Goal: Transaction & Acquisition: Purchase product/service

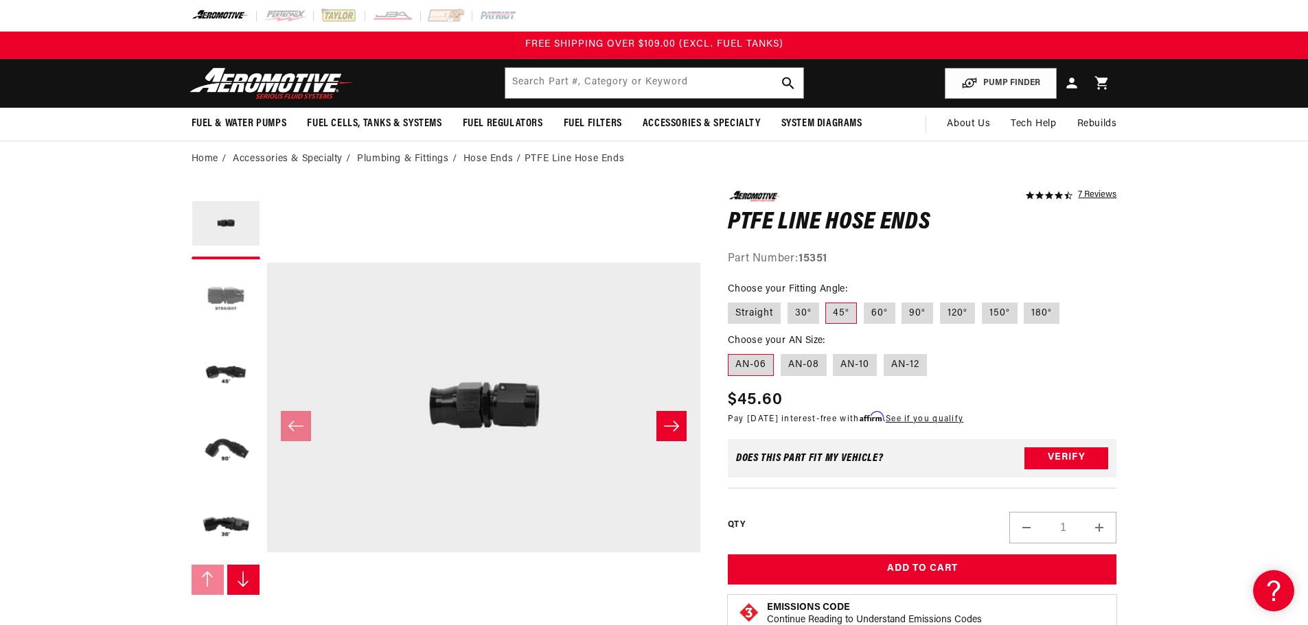
click at [219, 291] on button "Load image 2 in gallery view" at bounding box center [226, 300] width 69 height 69
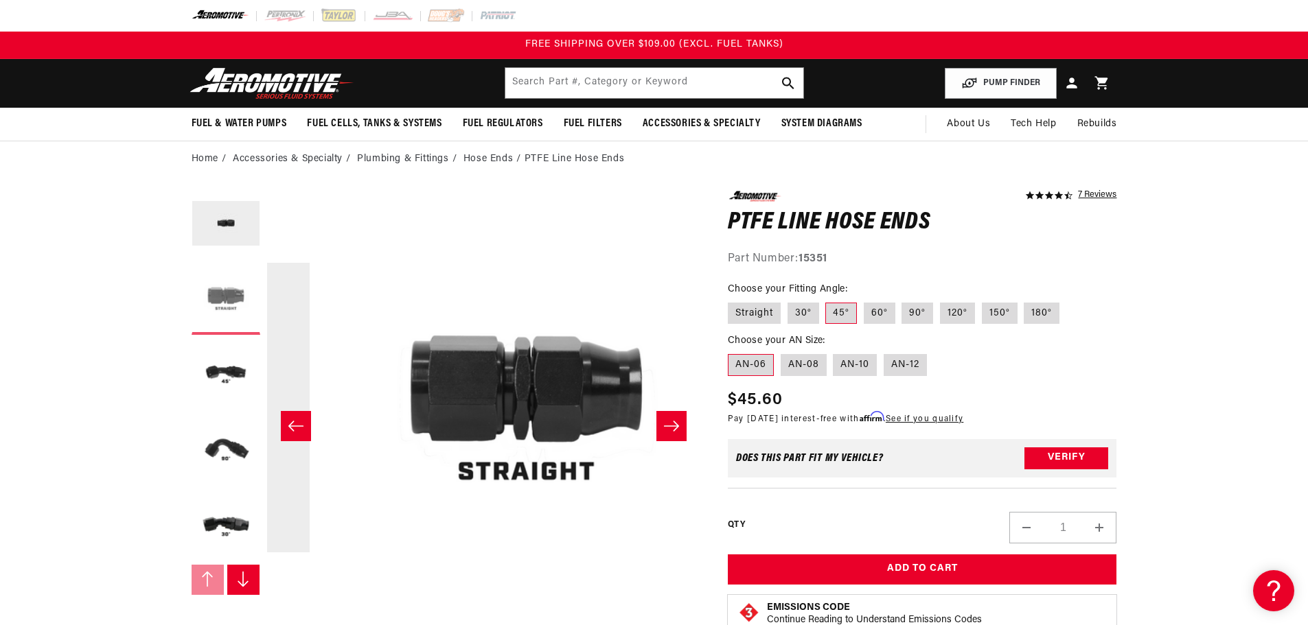
scroll to position [0, 433]
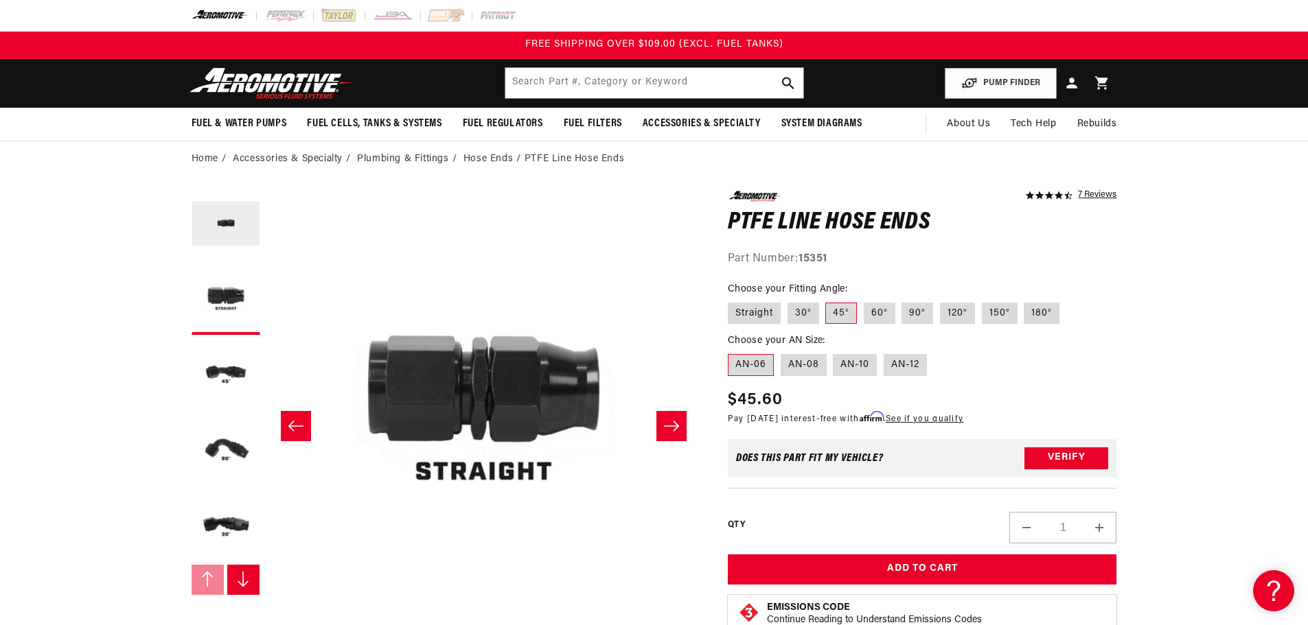
click at [679, 430] on icon "Slide right" at bounding box center [671, 426] width 16 height 14
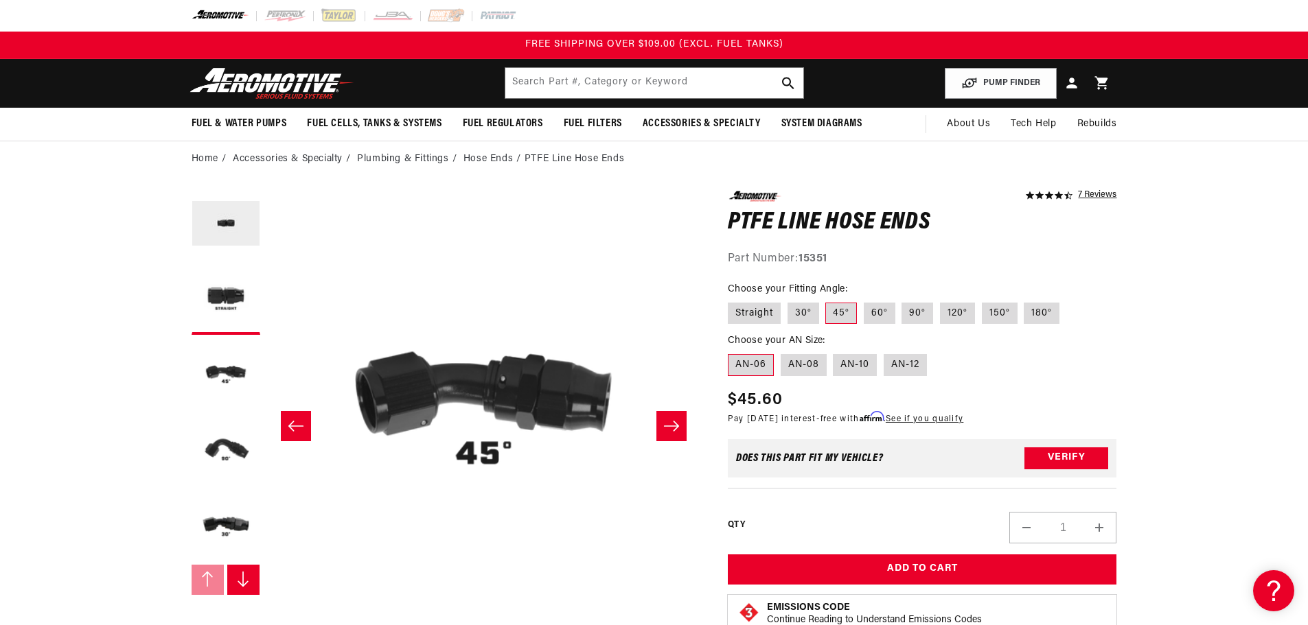
click at [679, 429] on icon "Slide right" at bounding box center [671, 426] width 16 height 14
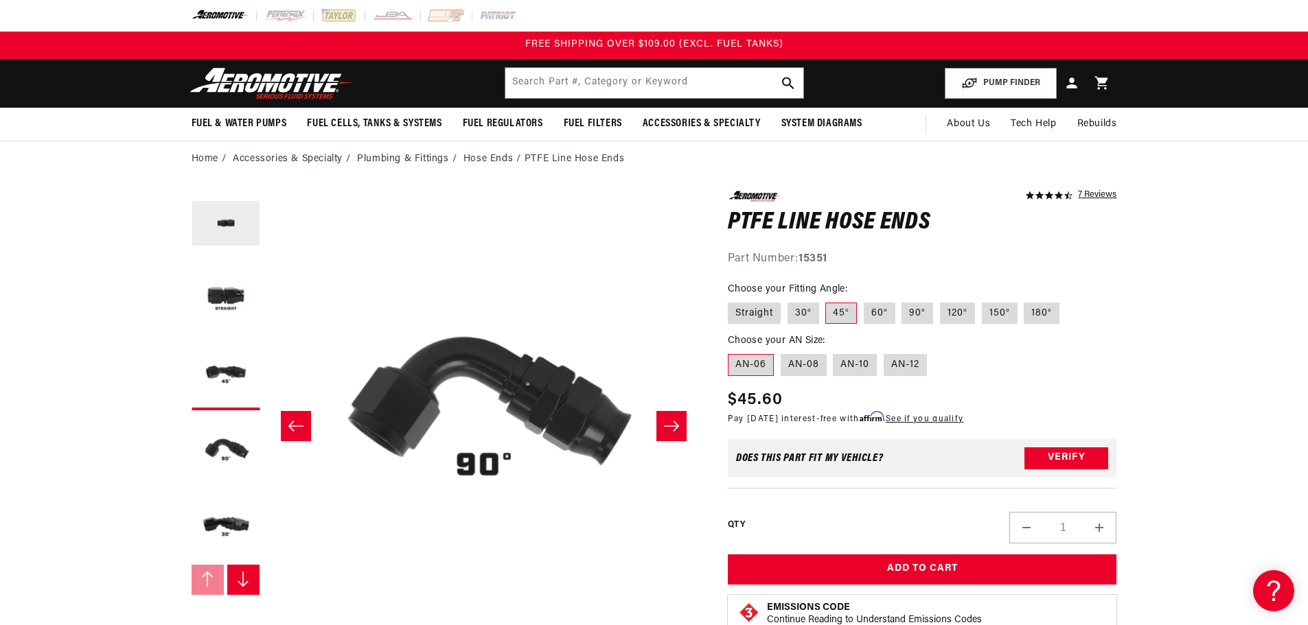
click at [679, 429] on icon "Slide right" at bounding box center [671, 426] width 16 height 14
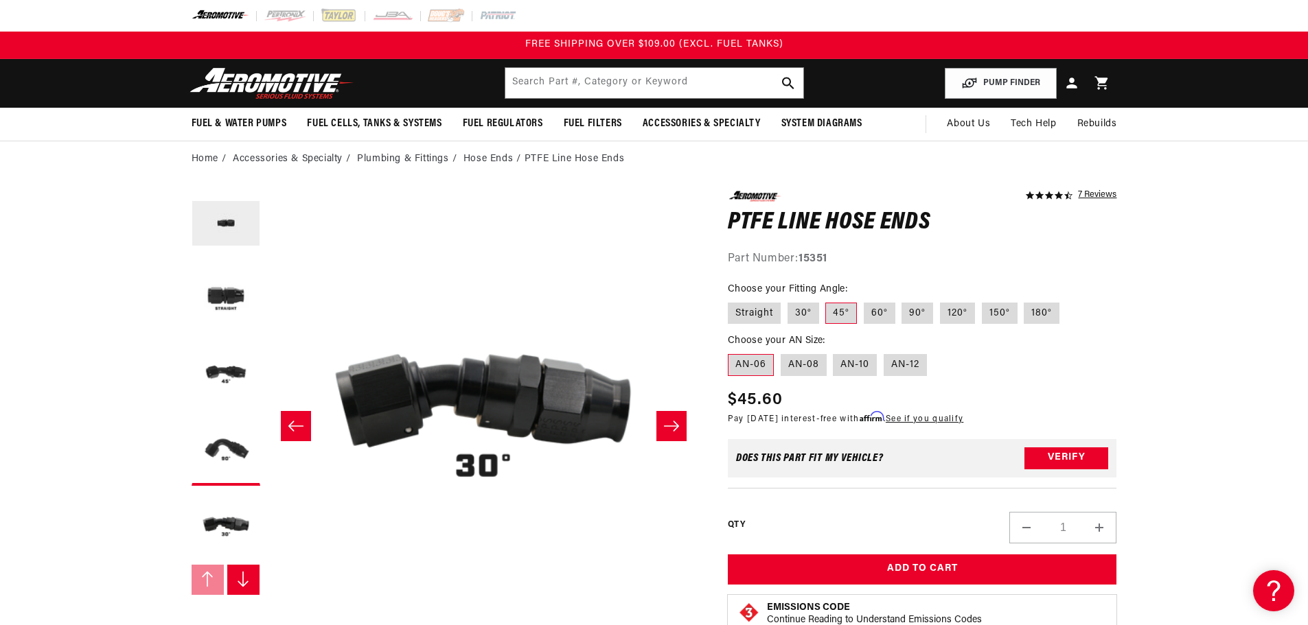
click at [679, 429] on icon "Slide right" at bounding box center [671, 426] width 16 height 14
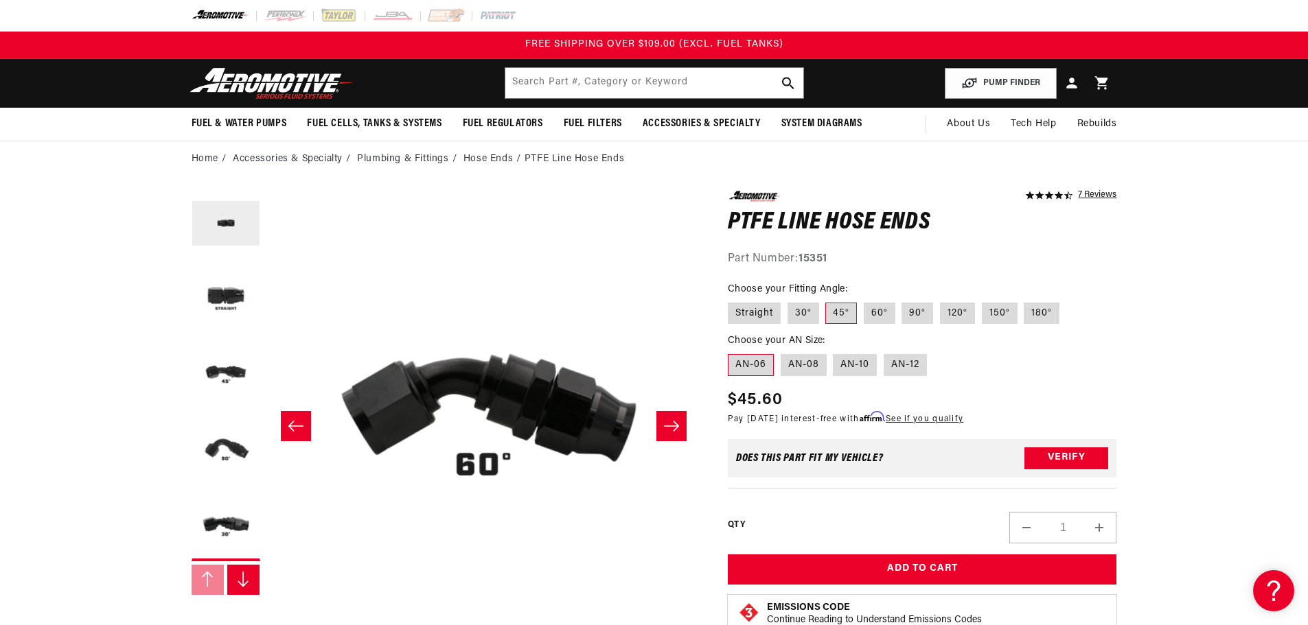
click at [679, 429] on icon "Slide right" at bounding box center [671, 426] width 16 height 14
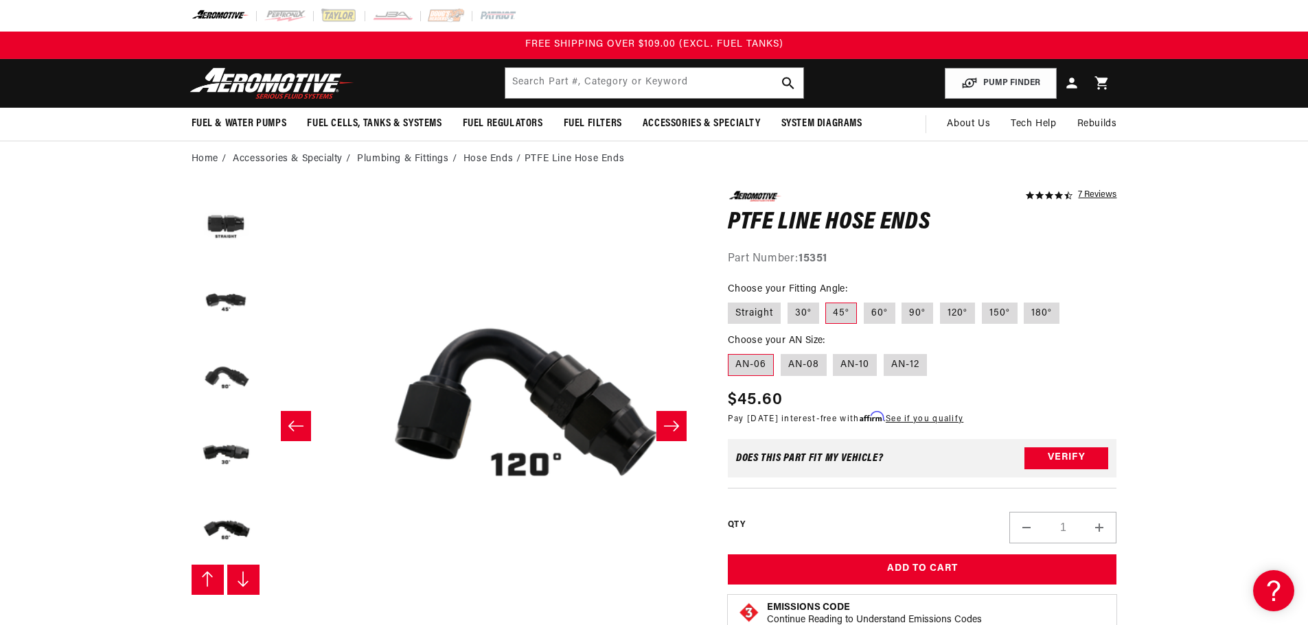
scroll to position [76, 0]
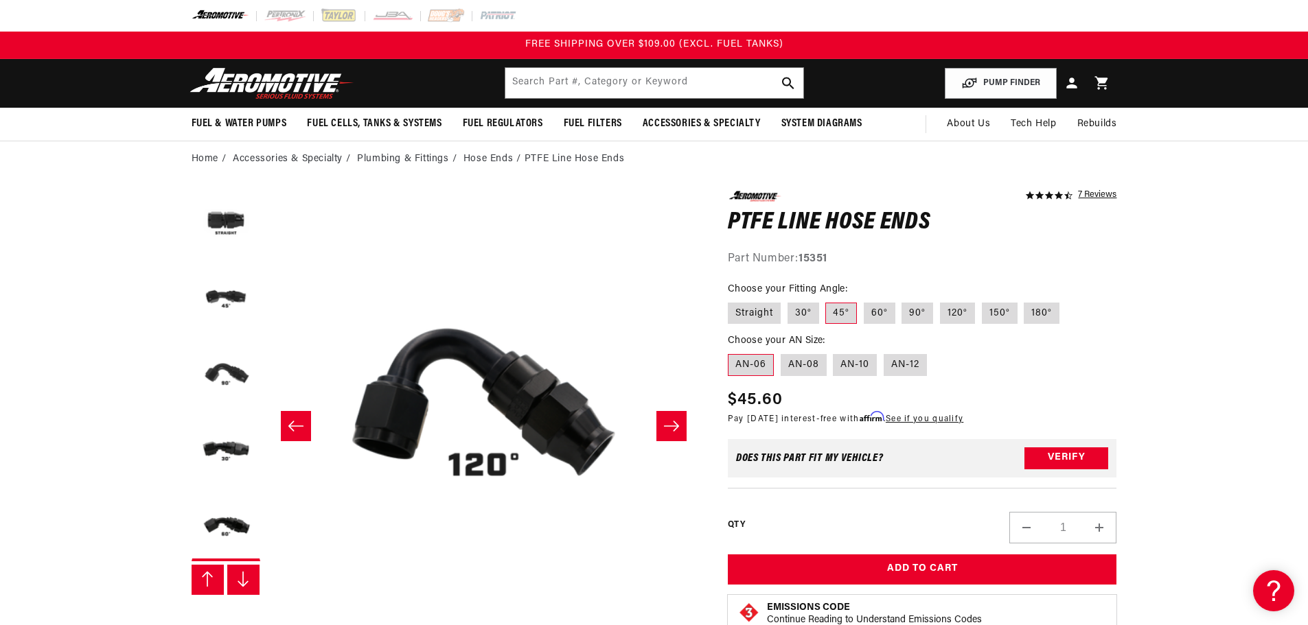
click at [679, 429] on icon "Slide right" at bounding box center [671, 426] width 16 height 14
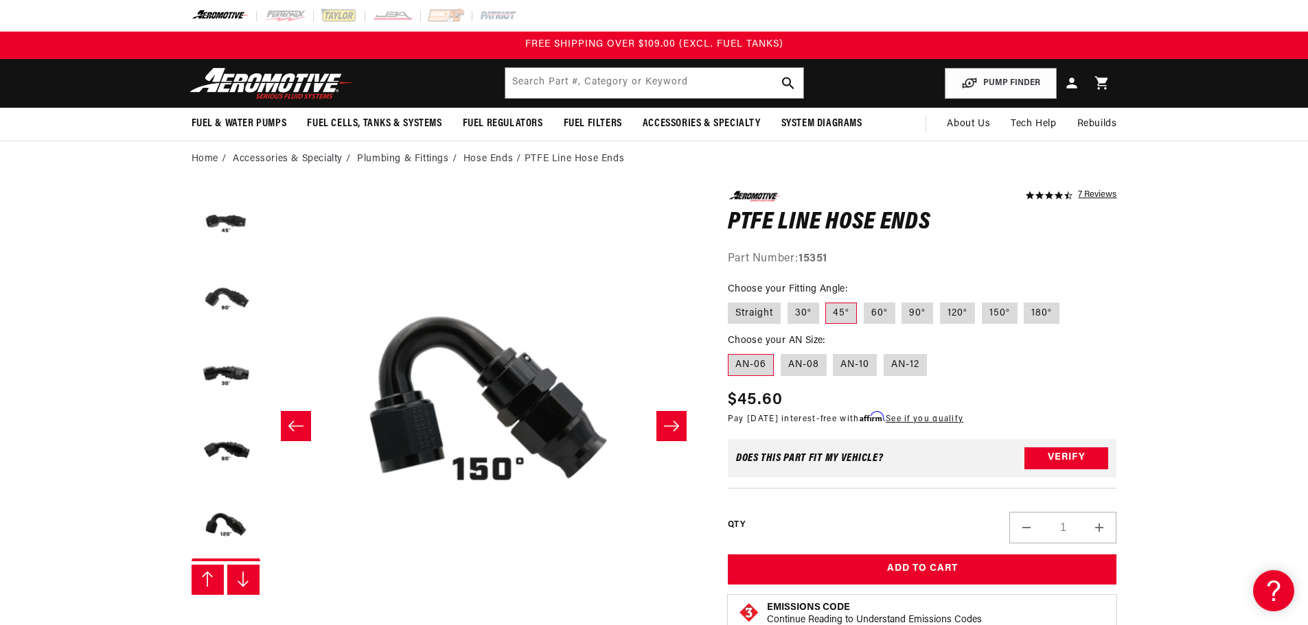
scroll to position [0, 3034]
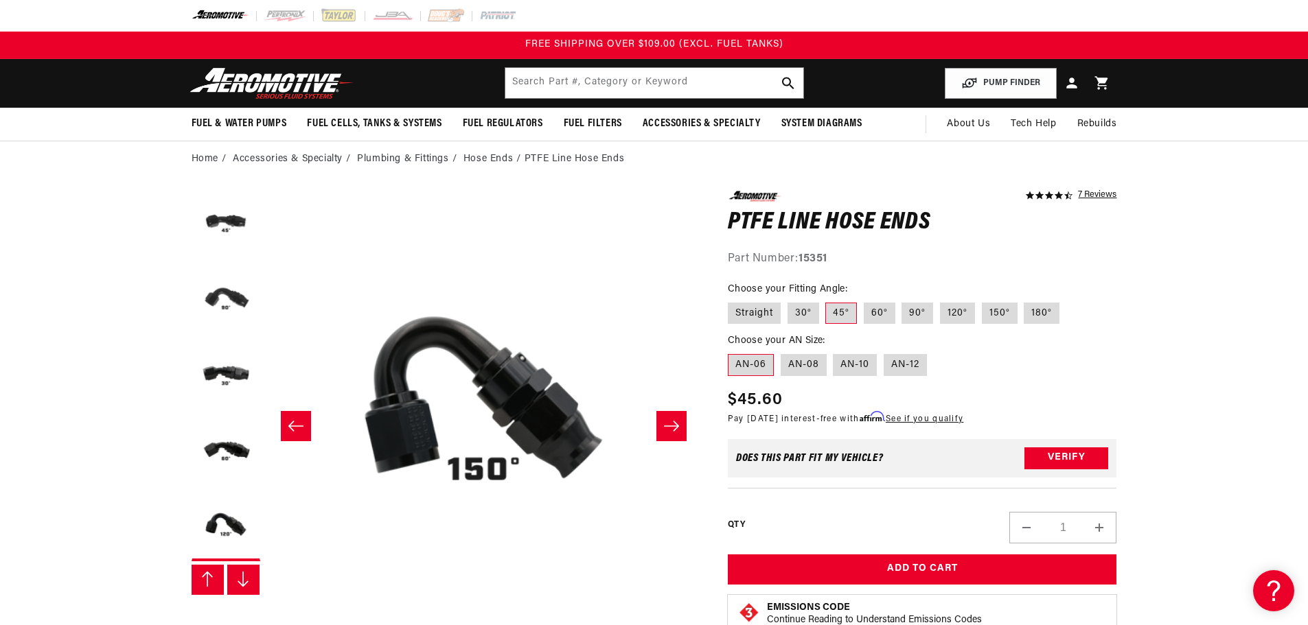
click at [679, 429] on icon "Slide right" at bounding box center [671, 426] width 16 height 14
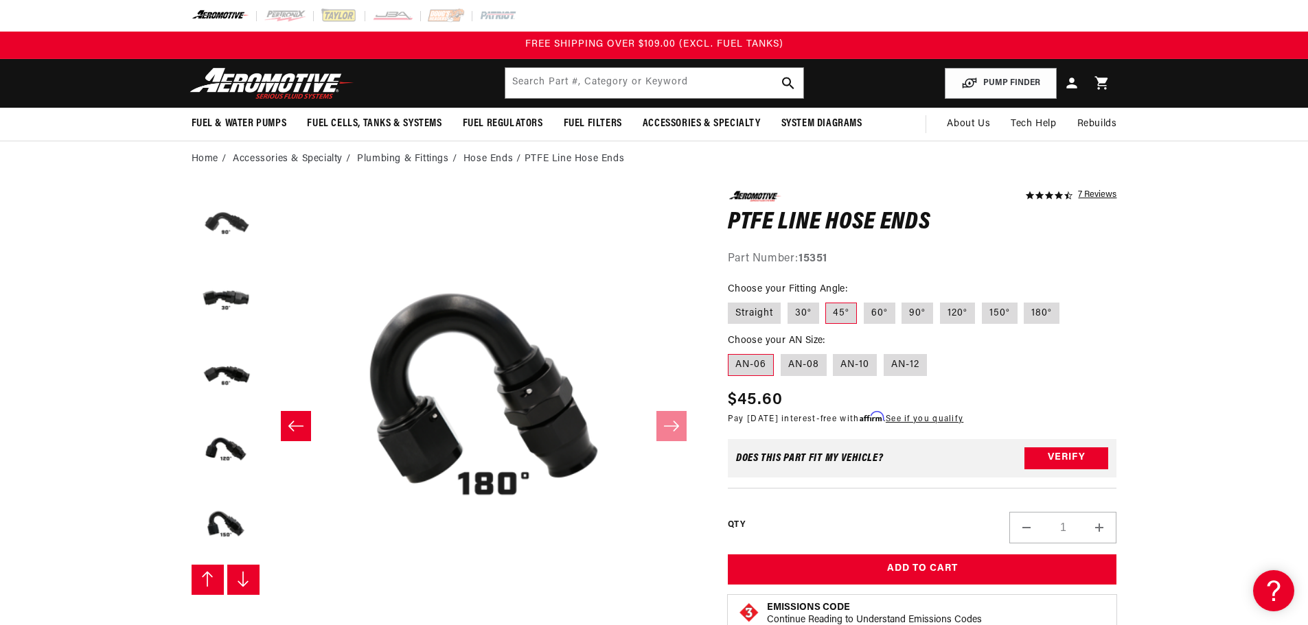
scroll to position [302, 0]
click at [296, 424] on icon "Slide left" at bounding box center [296, 426] width 16 height 14
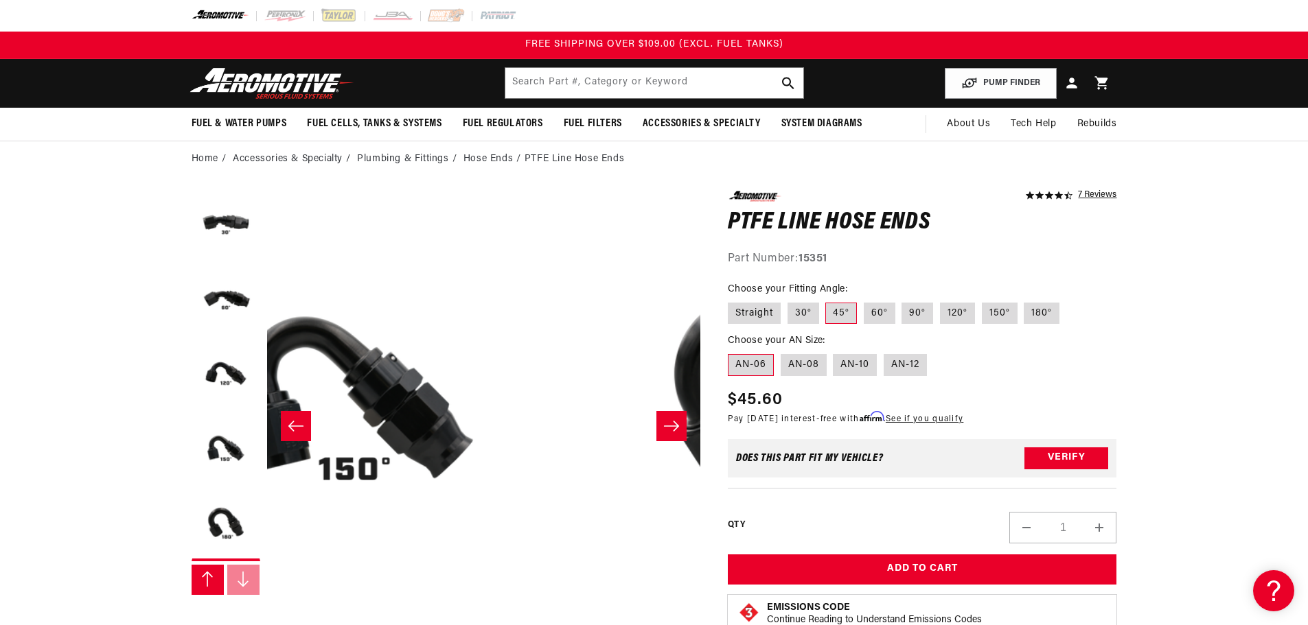
click at [296, 424] on icon "Slide left" at bounding box center [296, 426] width 16 height 14
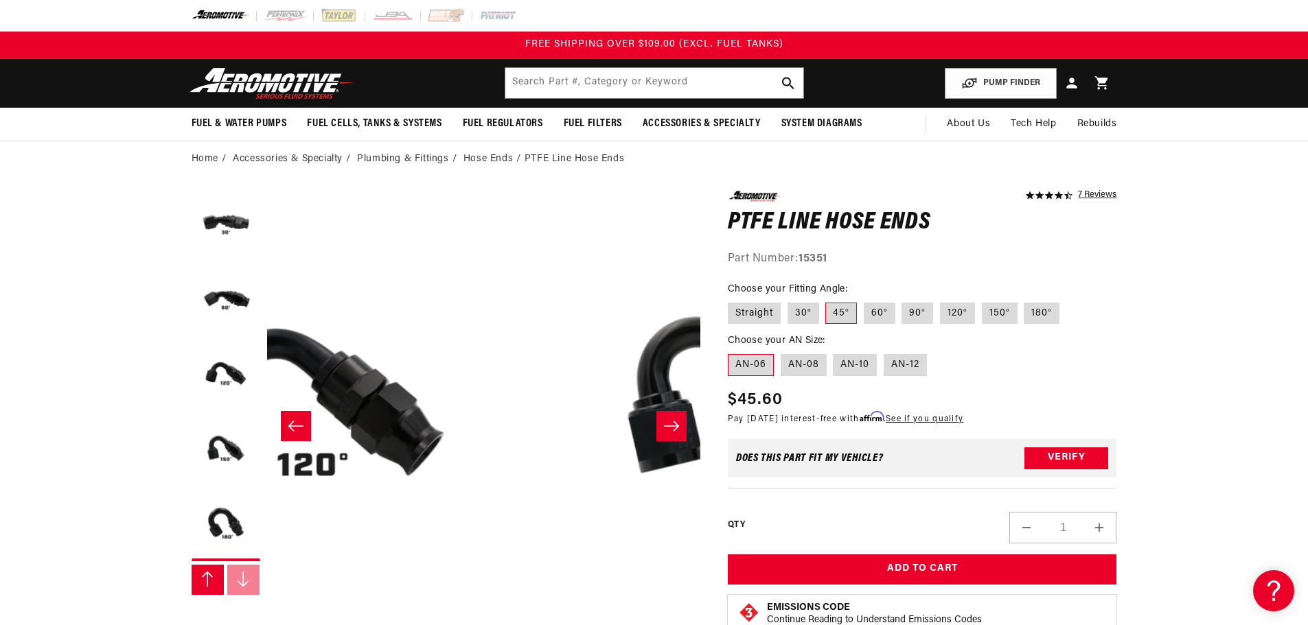
click at [296, 424] on icon "Slide left" at bounding box center [296, 426] width 16 height 14
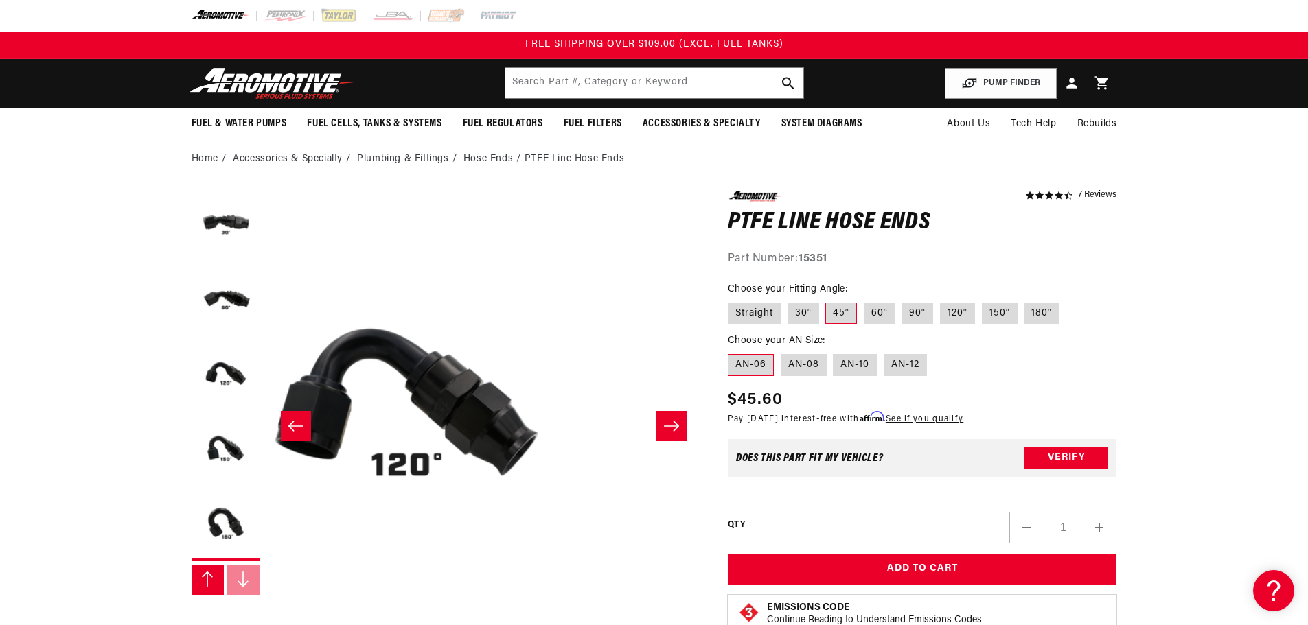
click at [296, 424] on icon "Slide left" at bounding box center [296, 426] width 16 height 14
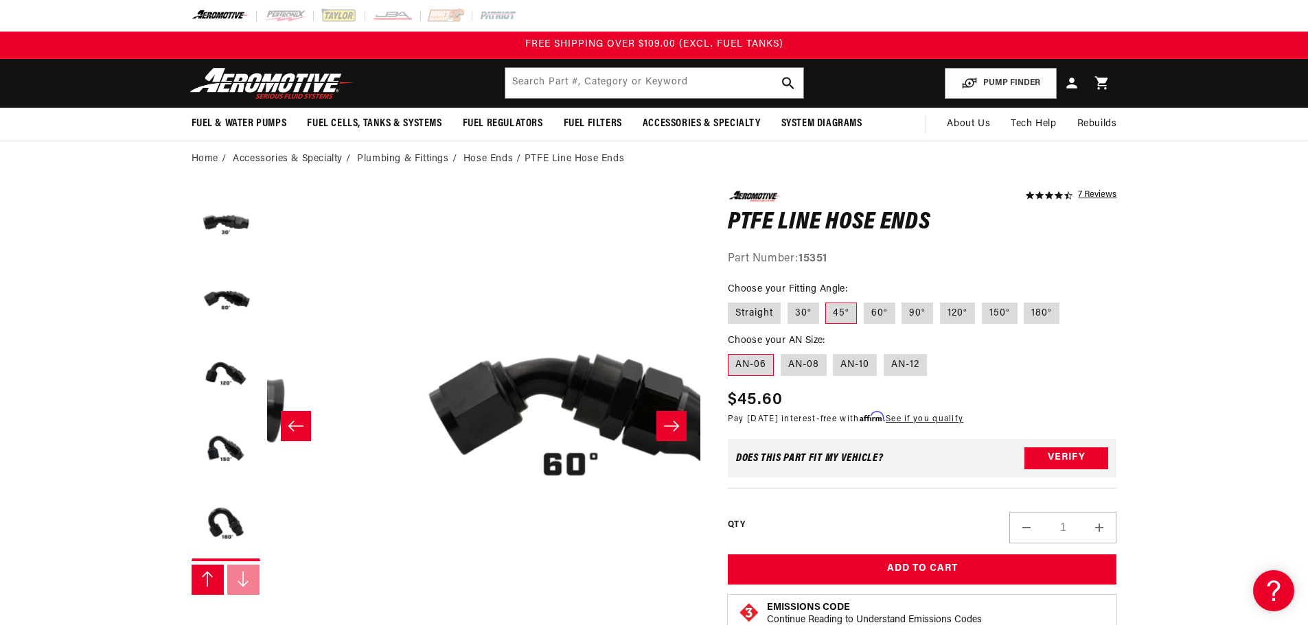
click at [296, 424] on icon "Slide left" at bounding box center [296, 426] width 16 height 14
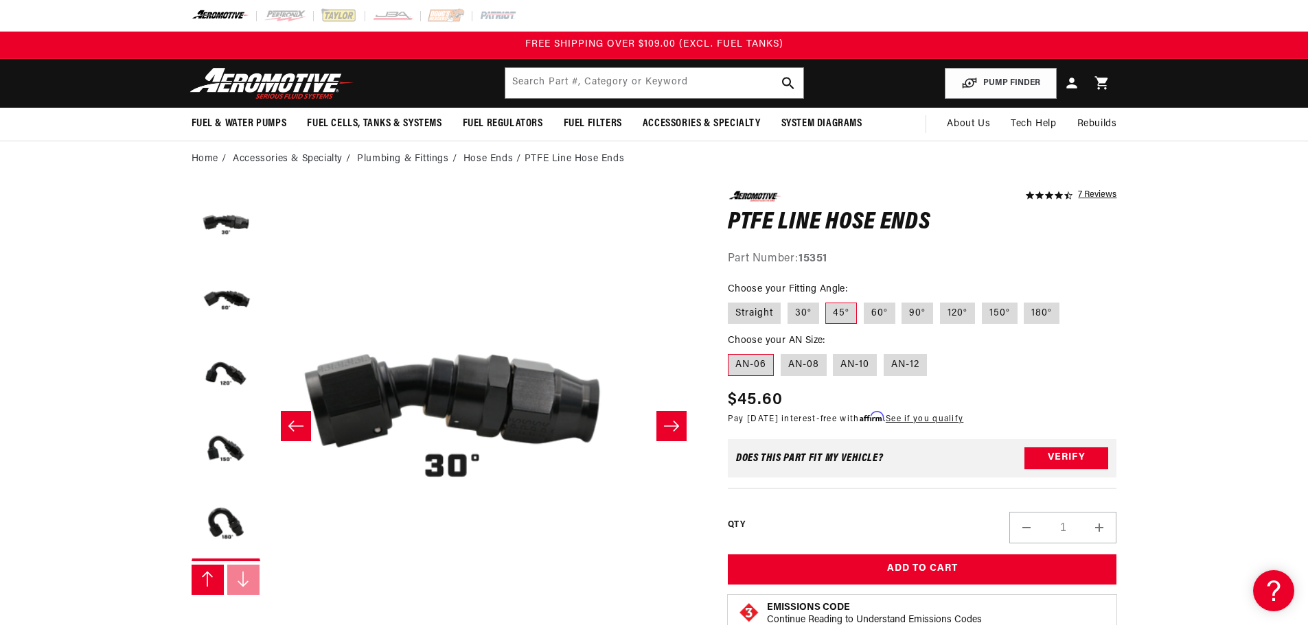
click at [296, 424] on icon "Slide left" at bounding box center [296, 426] width 16 height 14
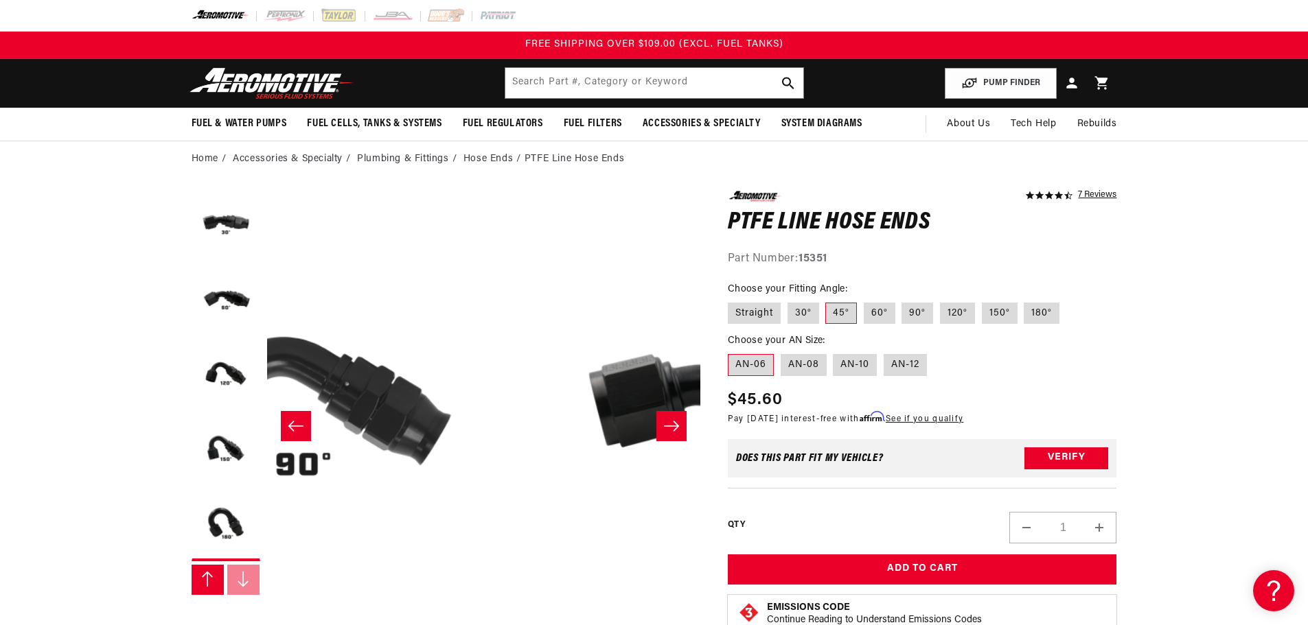
click at [296, 424] on icon "Slide left" at bounding box center [296, 426] width 16 height 14
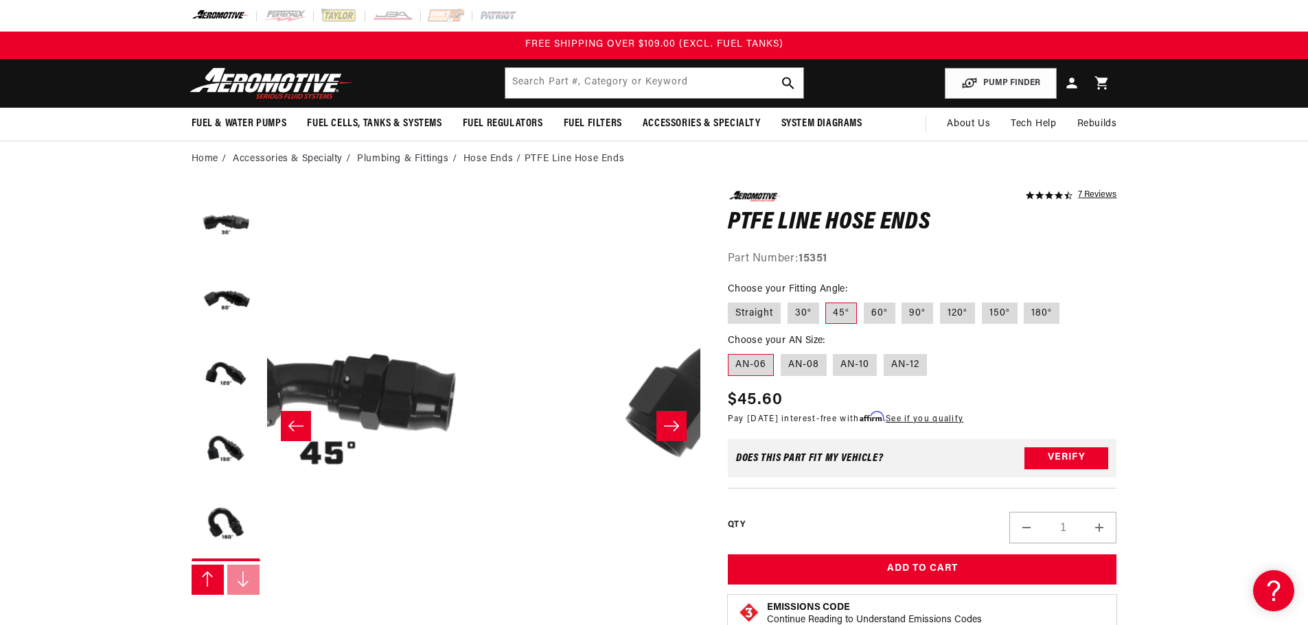
click at [296, 424] on icon "Slide left" at bounding box center [296, 426] width 16 height 14
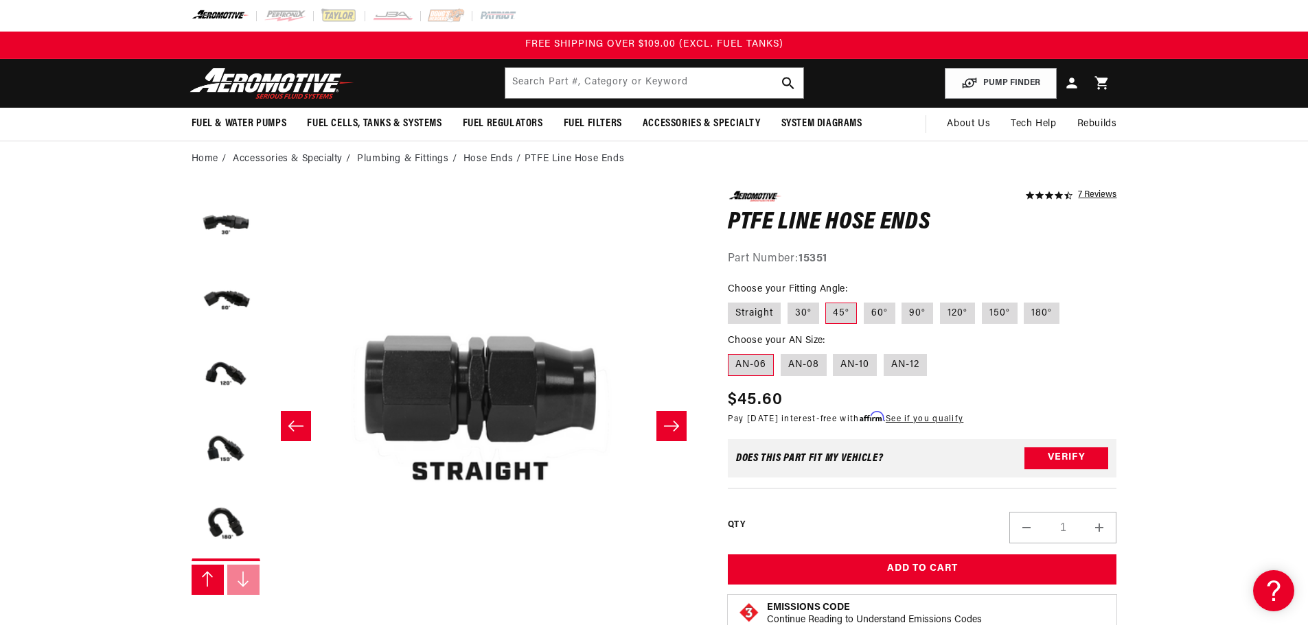
click at [296, 424] on icon "Slide left" at bounding box center [296, 426] width 16 height 14
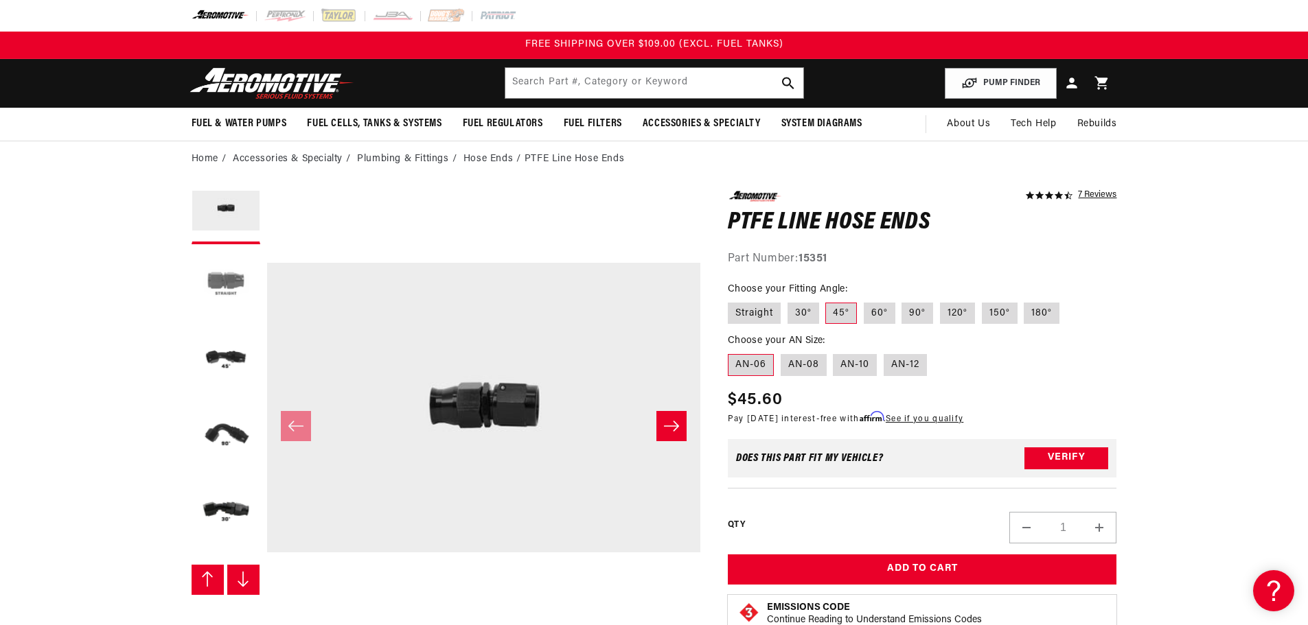
scroll to position [0, 0]
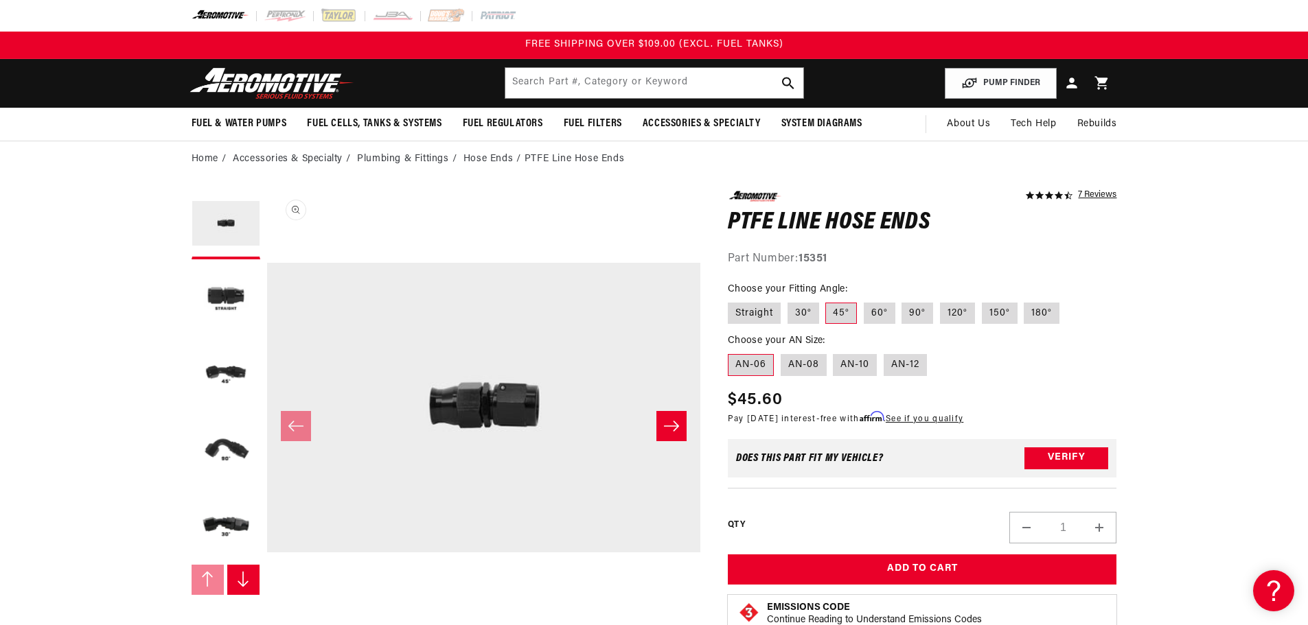
drag, startPoint x: 221, startPoint y: 296, endPoint x: 393, endPoint y: 260, distance: 175.3
click at [221, 297] on button "Load image 2 in gallery view" at bounding box center [226, 300] width 69 height 69
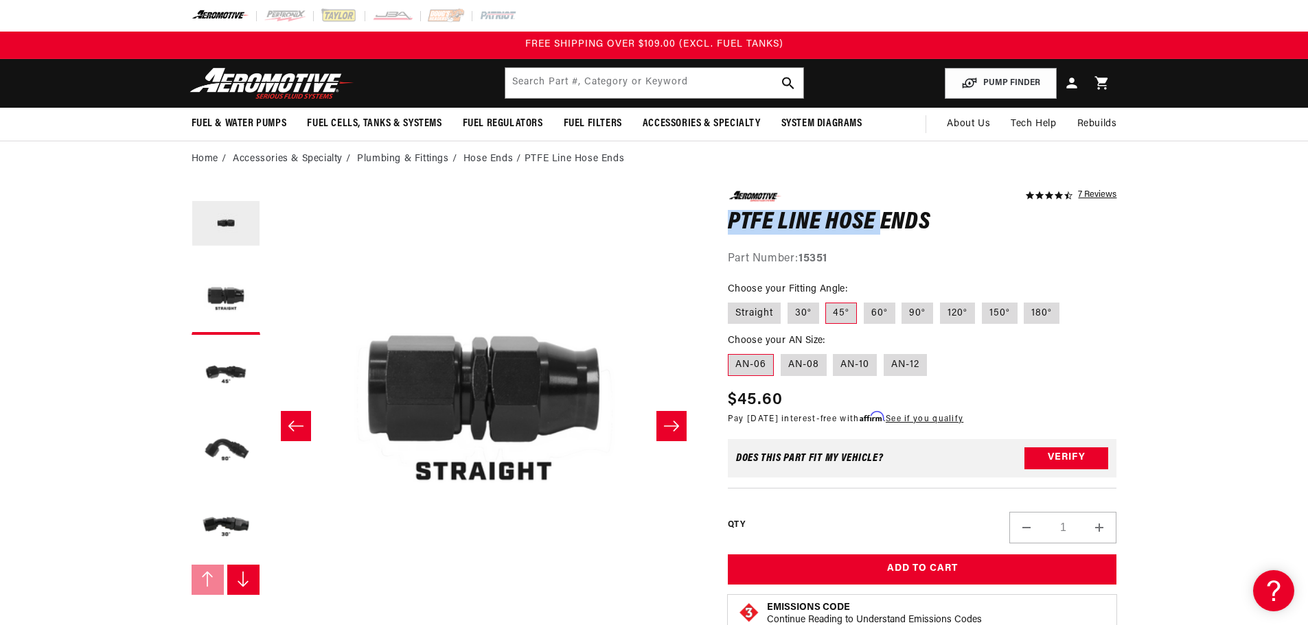
drag, startPoint x: 729, startPoint y: 217, endPoint x: 879, endPoint y: 217, distance: 149.7
click at [879, 217] on h1 "PTFE Line Hose Ends" at bounding box center [922, 223] width 389 height 22
click at [756, 303] on label "Straight" at bounding box center [754, 314] width 53 height 22
click at [732, 301] on input "Straight" at bounding box center [731, 300] width 1 height 1
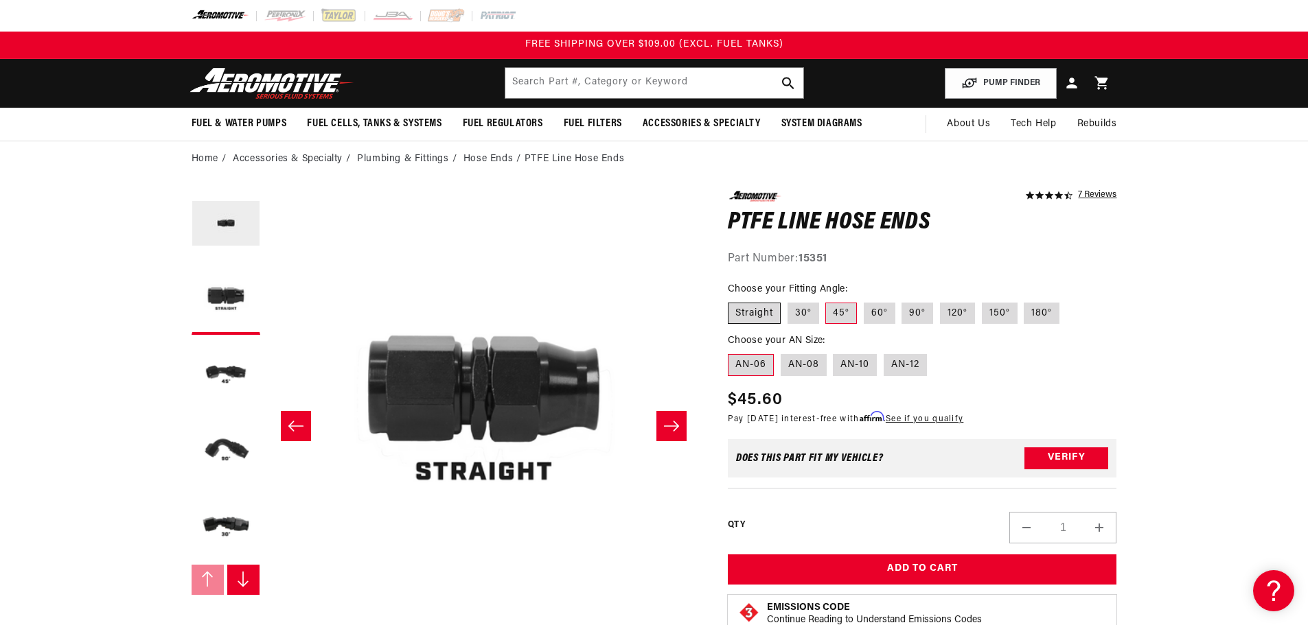
radio input "true"
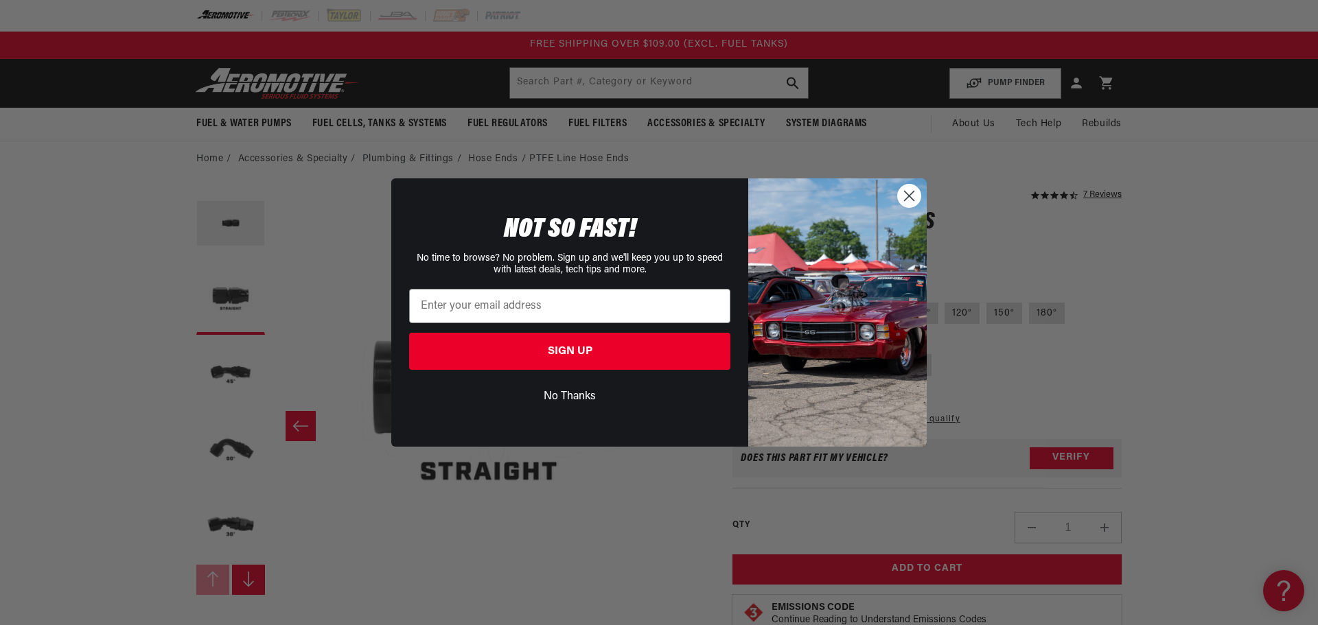
click at [910, 200] on circle "Close dialog" at bounding box center [909, 196] width 23 height 23
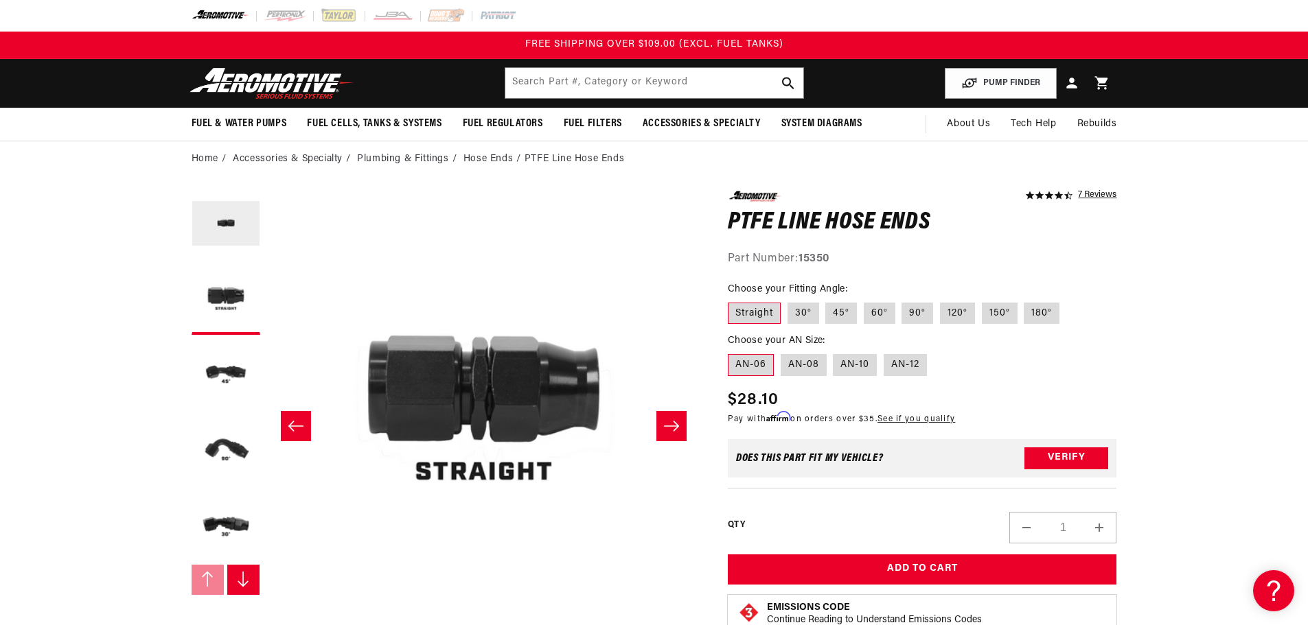
click at [1100, 527] on button "Increase quantity for PTFE Line Hose Ends" at bounding box center [1099, 528] width 33 height 32
type input "2"
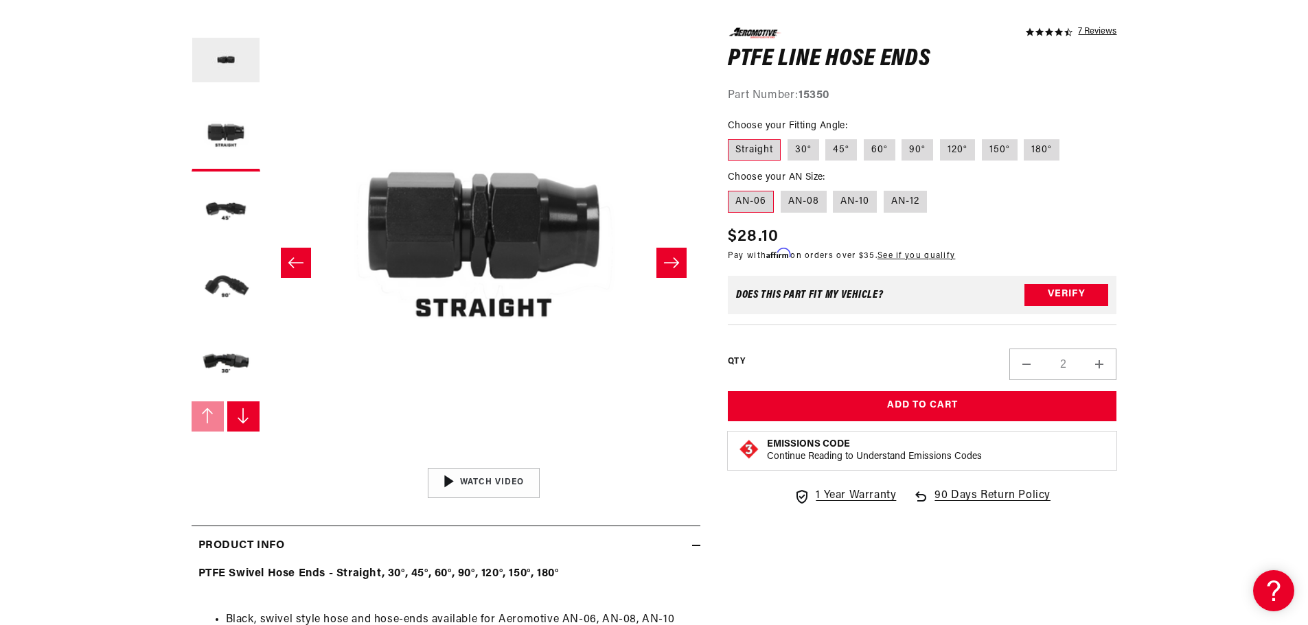
scroll to position [183, 0]
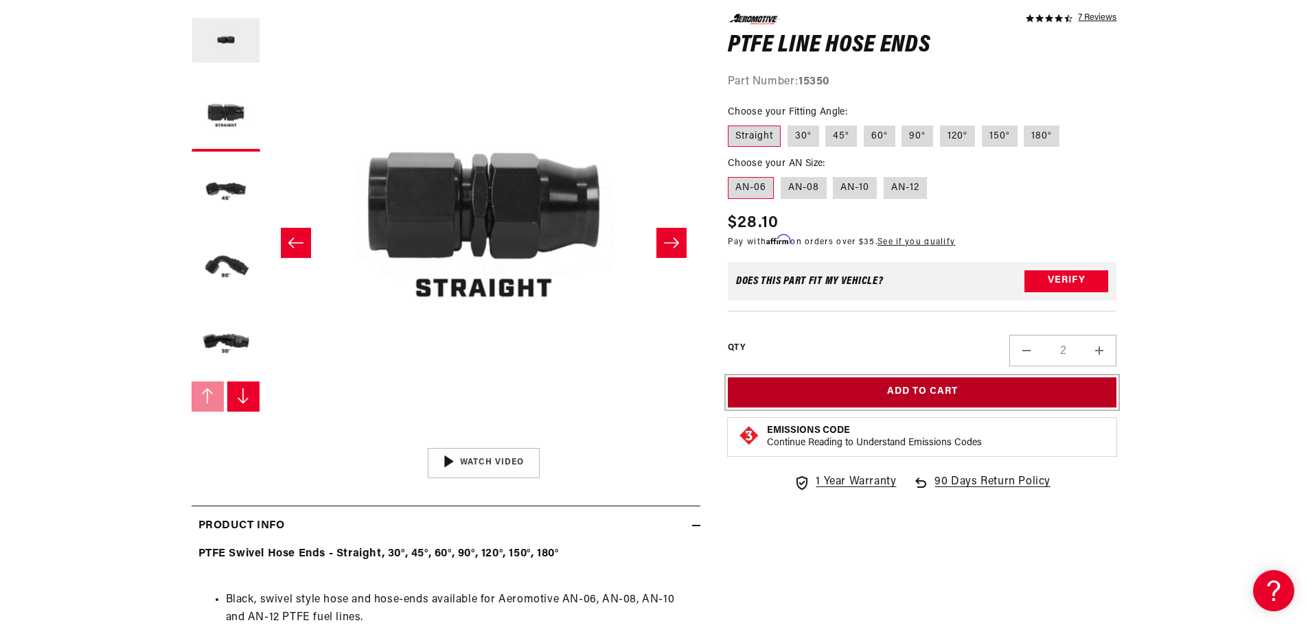
click at [929, 397] on button "Add to Cart" at bounding box center [922, 392] width 389 height 31
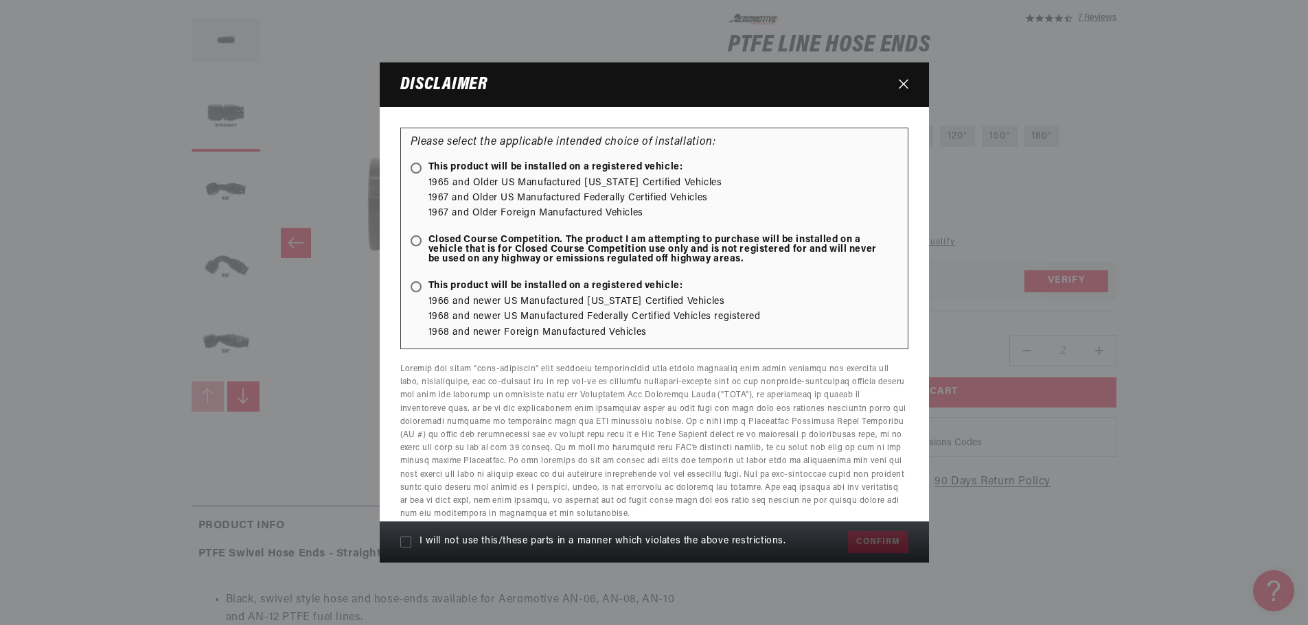
click at [415, 241] on ellipse at bounding box center [416, 241] width 6 height 6
click at [415, 241] on input "Closed Course Competition. The product I am attempting to purchase will be inst…" at bounding box center [418, 242] width 9 height 9
radio input "true"
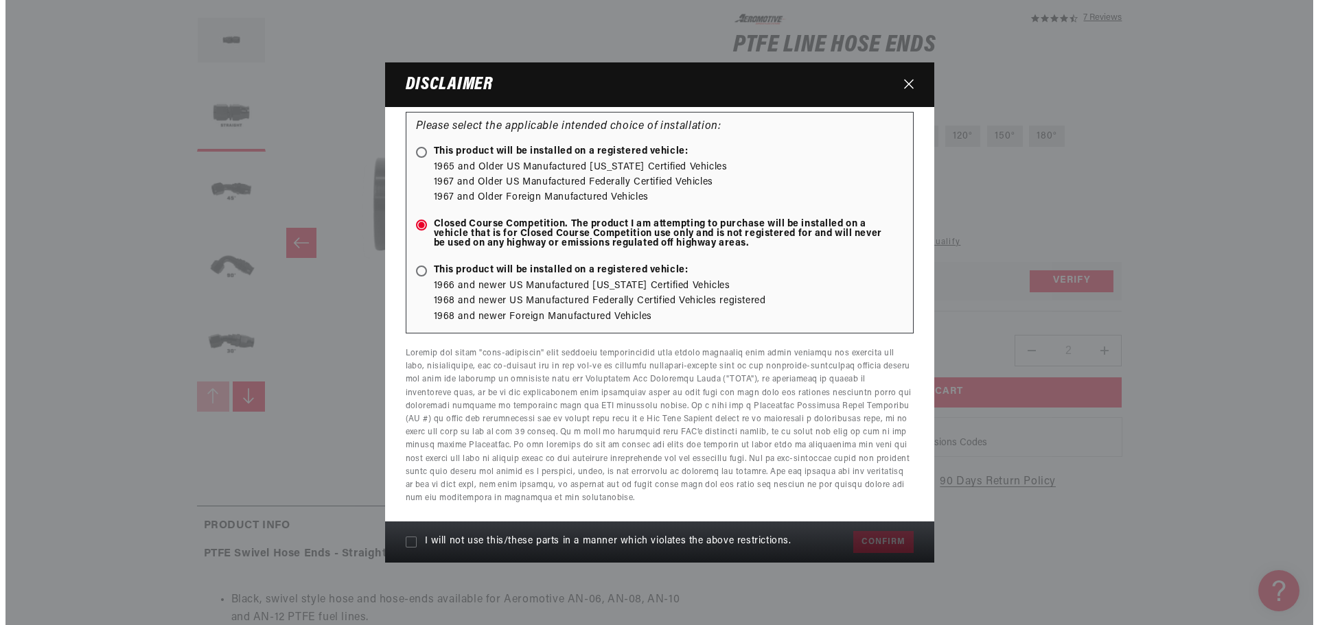
scroll to position [20, 0]
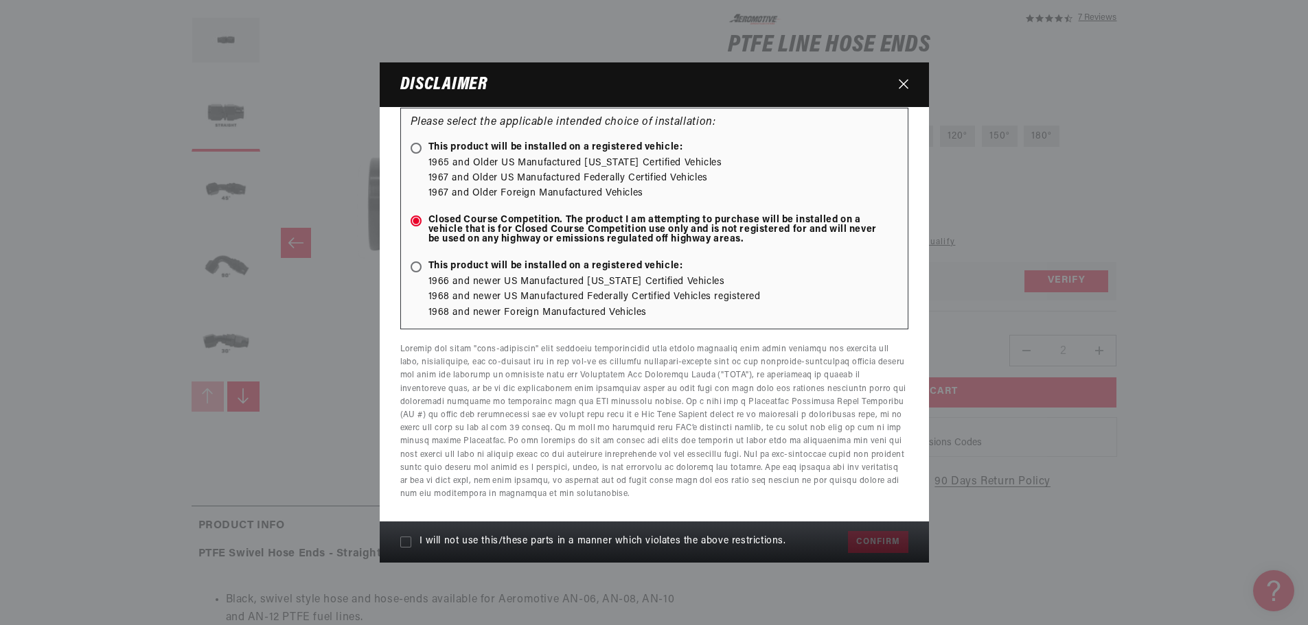
click at [404, 547] on label "I will not use this/these parts in a manner which violates the above restrictio…" at bounding box center [620, 542] width 441 height 25
click at [404, 547] on input "I will not use this/these parts in a manner which violates the above restrictio…" at bounding box center [405, 542] width 11 height 11
checkbox input "true"
click at [873, 540] on button "Confirm" at bounding box center [878, 542] width 60 height 22
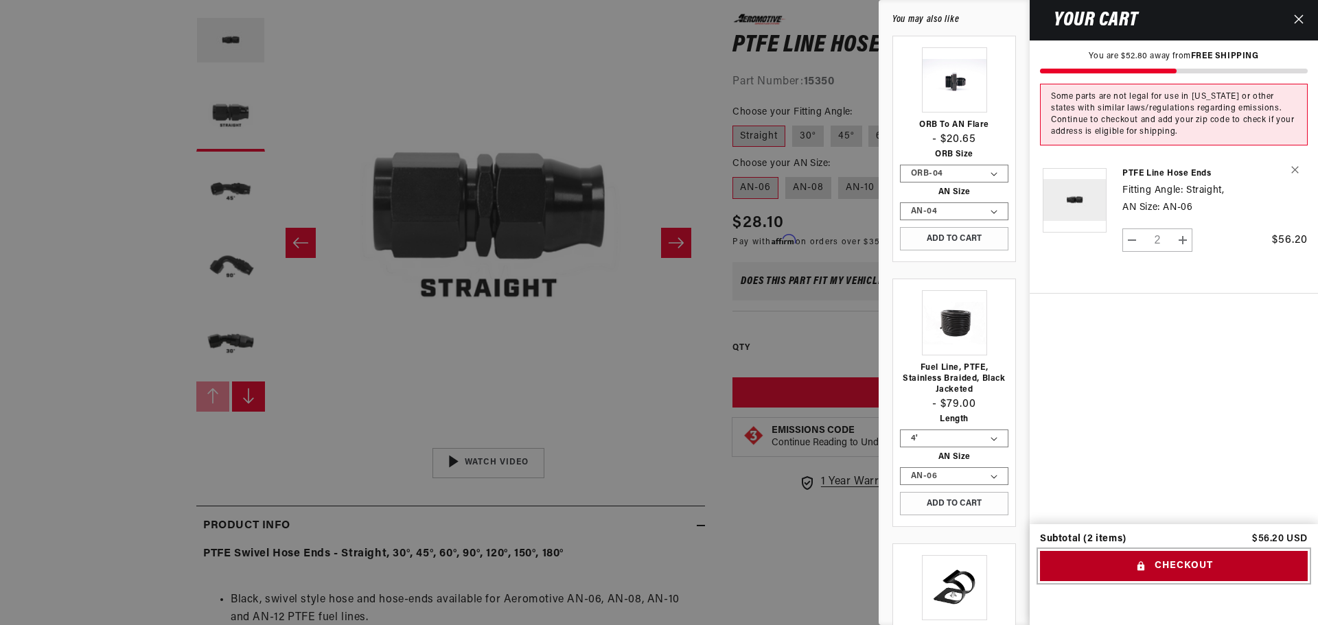
click at [1185, 566] on button "Checkout" at bounding box center [1174, 566] width 268 height 31
